Goal: Task Accomplishment & Management: Use online tool/utility

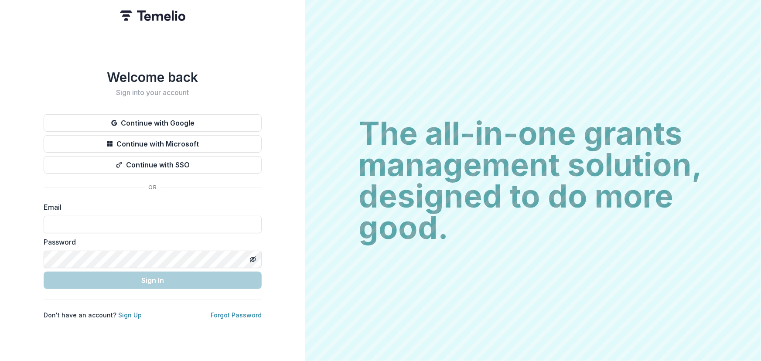
click at [83, 221] on input at bounding box center [153, 224] width 218 height 17
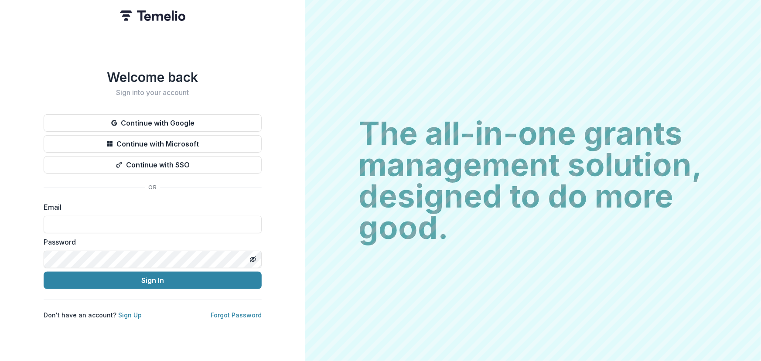
click at [83, 221] on input at bounding box center [153, 224] width 218 height 17
type input "*"
type input "**********"
click at [254, 256] on icon "Toggle password visibility" at bounding box center [252, 259] width 7 height 7
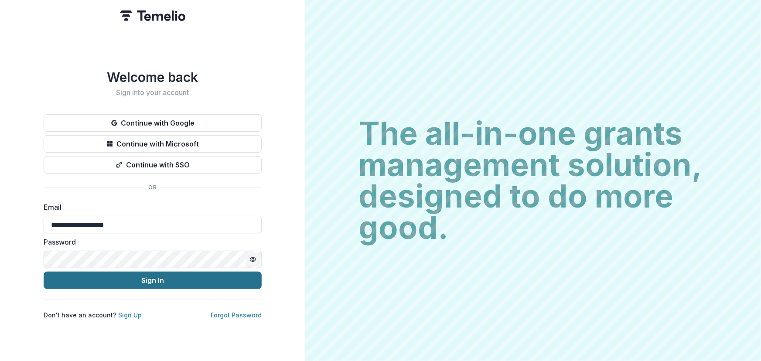
click at [170, 280] on button "Sign In" at bounding box center [153, 280] width 218 height 17
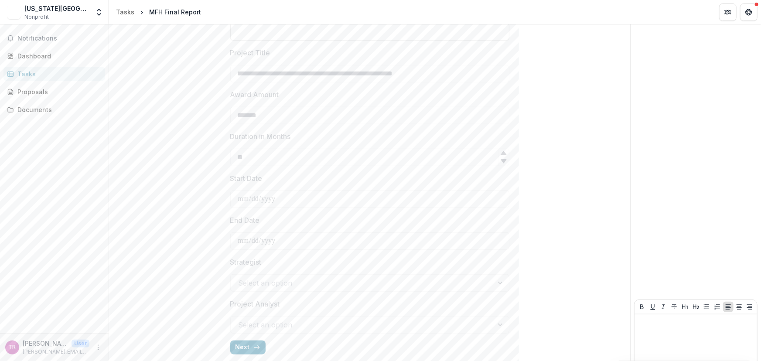
scroll to position [269, 0]
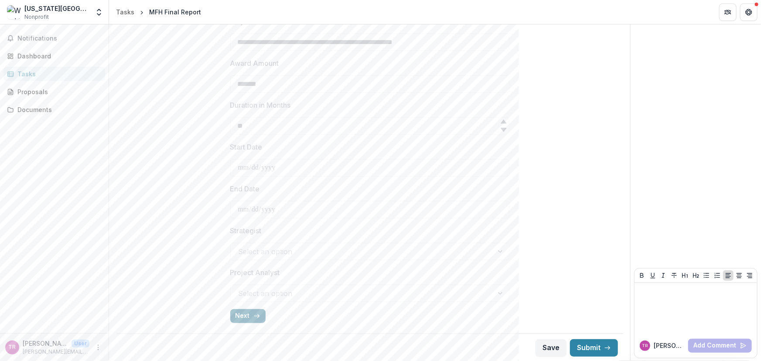
click at [253, 316] on icon "button" at bounding box center [256, 316] width 7 height 7
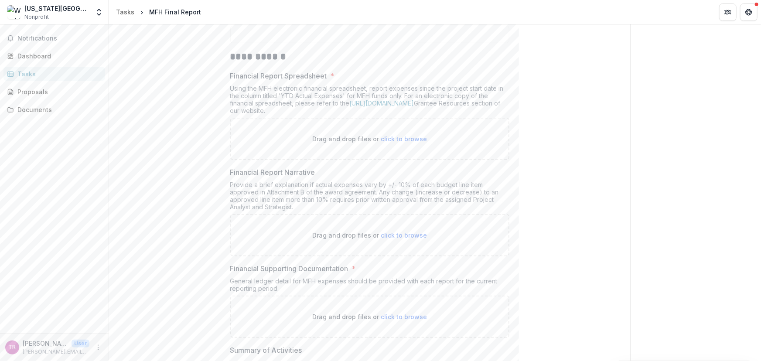
scroll to position [157, 0]
click at [414, 104] on link "[URL][DOMAIN_NAME]" at bounding box center [382, 104] width 65 height 7
